Goal: Navigation & Orientation: Find specific page/section

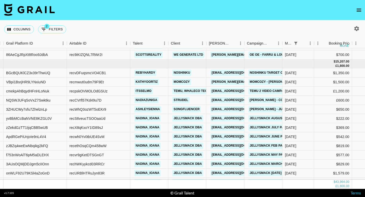
scroll to position [149, 38]
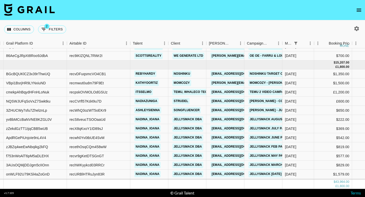
click at [360, 15] on button "open drawer" at bounding box center [359, 10] width 10 height 10
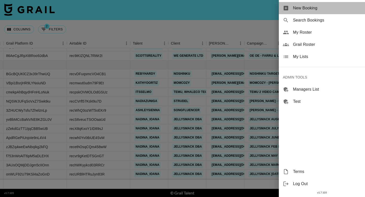
click at [296, 9] on span "New Booking" at bounding box center [327, 8] width 68 height 6
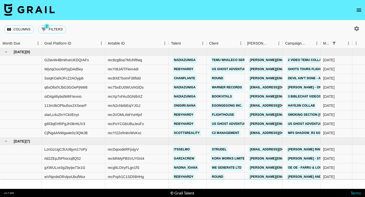
click at [357, 11] on icon "open drawer" at bounding box center [359, 10] width 5 height 3
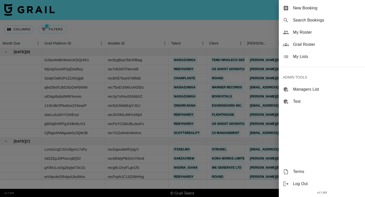
click at [311, 44] on span "Grail Roster" at bounding box center [327, 45] width 68 height 6
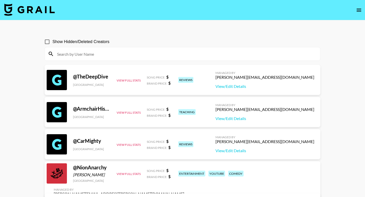
click at [361, 9] on icon "open drawer" at bounding box center [359, 10] width 5 height 3
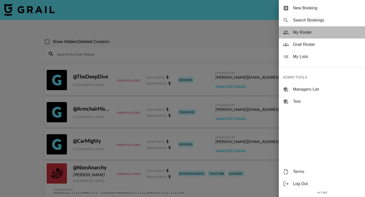
click at [313, 36] on div "My Roster" at bounding box center [322, 32] width 86 height 12
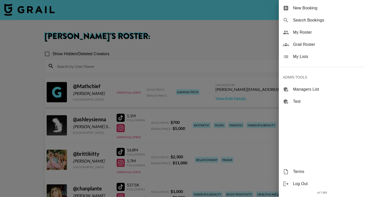
click at [195, 58] on div at bounding box center [182, 98] width 365 height 197
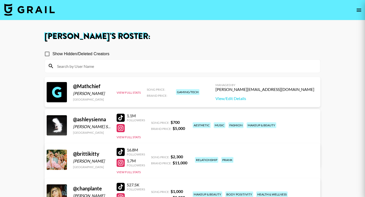
click at [119, 117] on div at bounding box center [182, 98] width 365 height 197
click at [118, 118] on div at bounding box center [182, 98] width 365 height 197
click at [122, 117] on div at bounding box center [182, 98] width 365 height 197
click at [118, 114] on div at bounding box center [182, 98] width 365 height 197
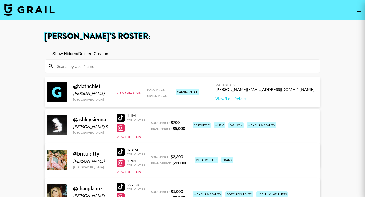
click at [118, 114] on div at bounding box center [182, 98] width 365 height 197
click at [119, 117] on div at bounding box center [121, 118] width 8 height 8
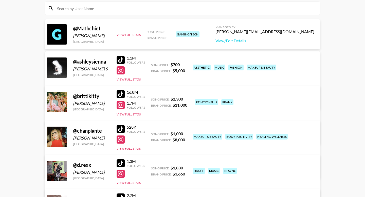
scroll to position [59, 0]
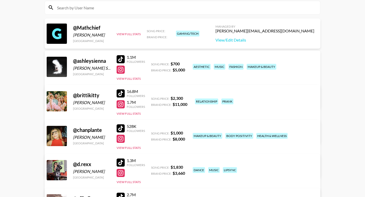
click at [118, 91] on div at bounding box center [121, 94] width 8 height 8
drag, startPoint x: 120, startPoint y: 136, endPoint x: 120, endPoint y: 129, distance: 7.1
click at [120, 129] on div at bounding box center [121, 129] width 8 height 8
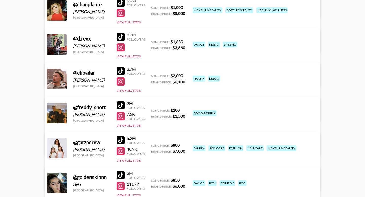
scroll to position [185, 0]
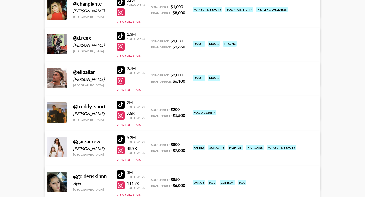
click at [121, 140] on div at bounding box center [121, 140] width 8 height 8
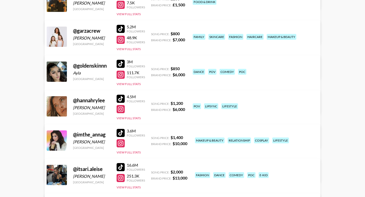
scroll to position [301, 0]
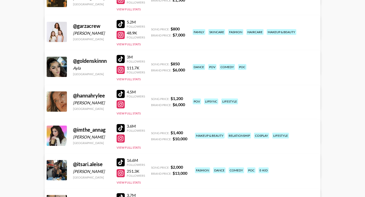
click at [120, 126] on div at bounding box center [121, 128] width 8 height 8
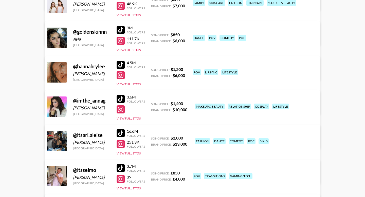
scroll to position [343, 0]
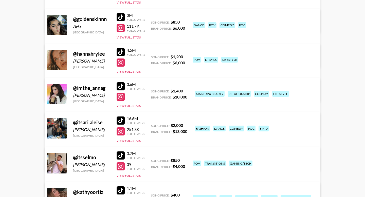
click at [119, 120] on div at bounding box center [121, 121] width 8 height 8
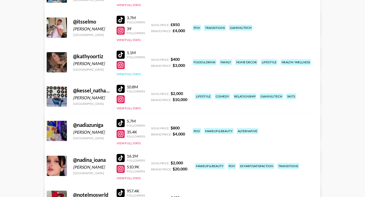
scroll to position [485, 0]
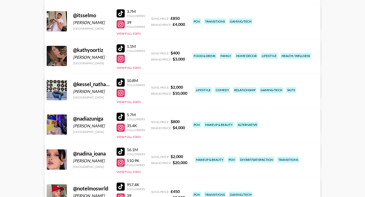
click at [121, 119] on div at bounding box center [121, 117] width 8 height 8
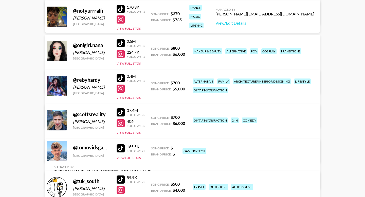
scroll to position [738, 0]
